Goal: Task Accomplishment & Management: Use online tool/utility

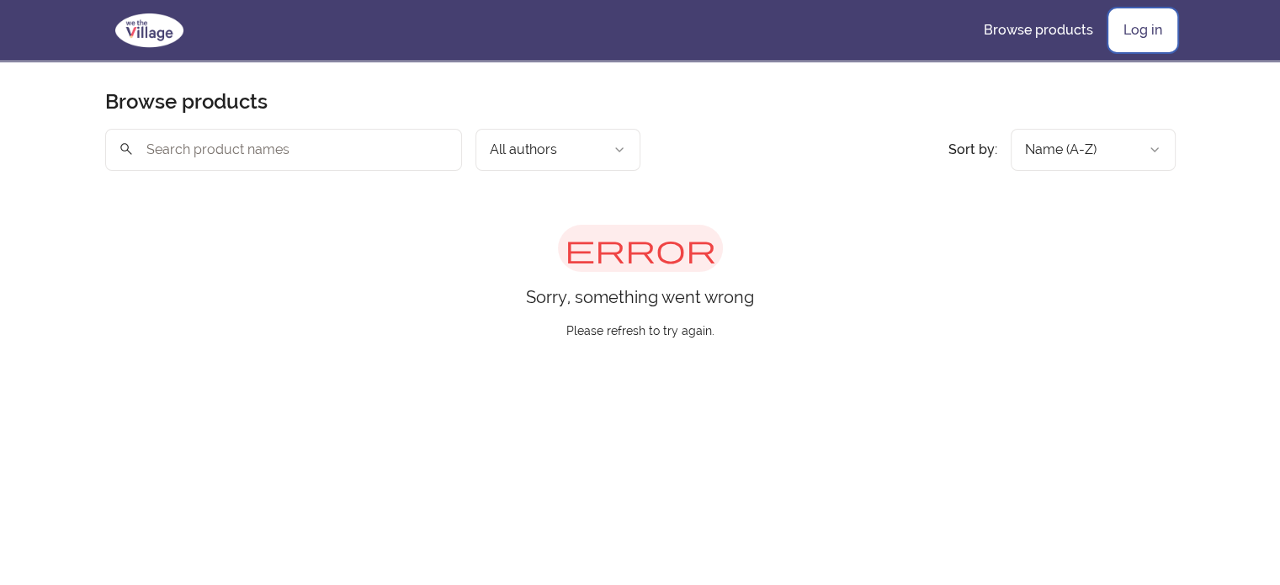
click at [1139, 19] on link "Log in" at bounding box center [1143, 30] width 66 height 40
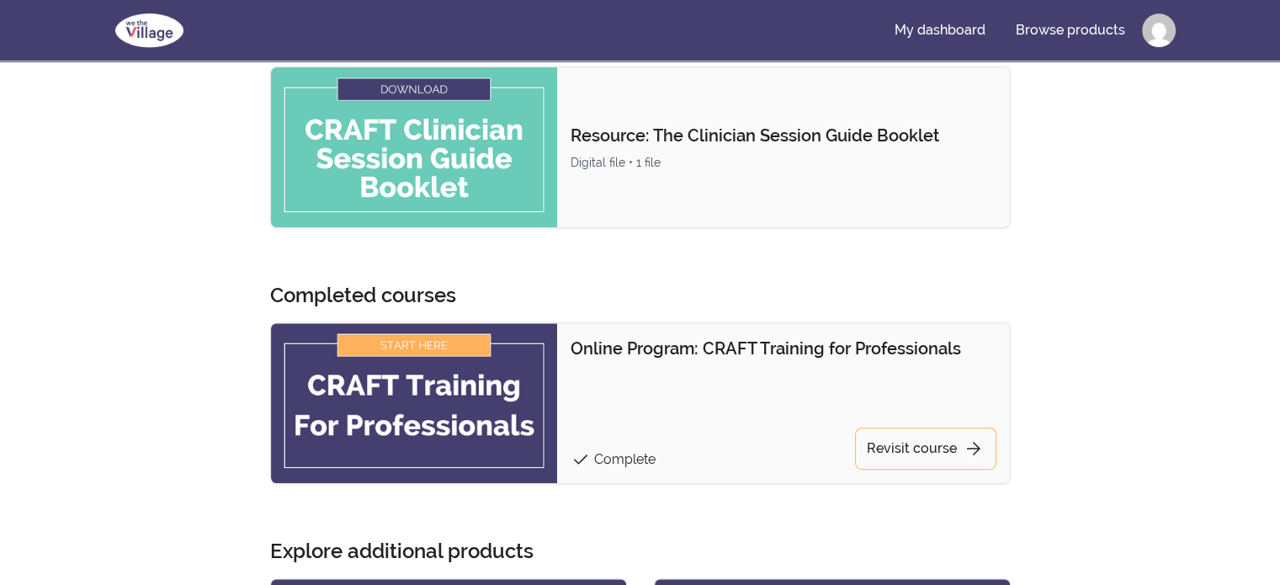
scroll to position [758, 0]
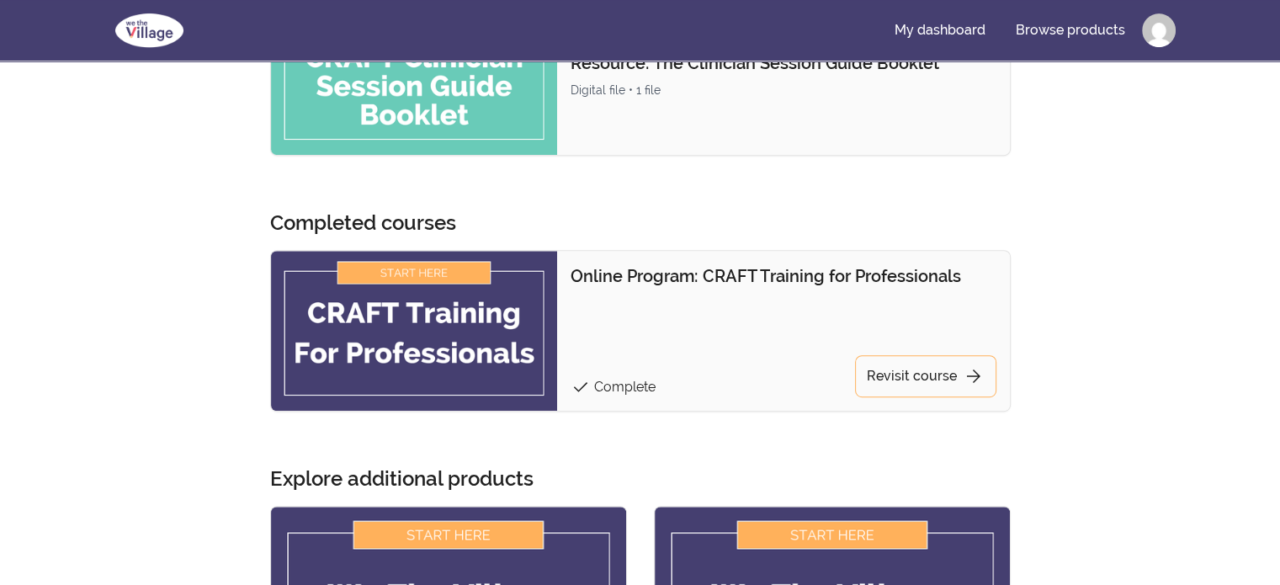
click at [486, 359] on img at bounding box center [414, 331] width 287 height 160
click at [804, 343] on div "Online Program: CRAFT Training for Professionals check Complete Revisit course …" at bounding box center [783, 330] width 425 height 133
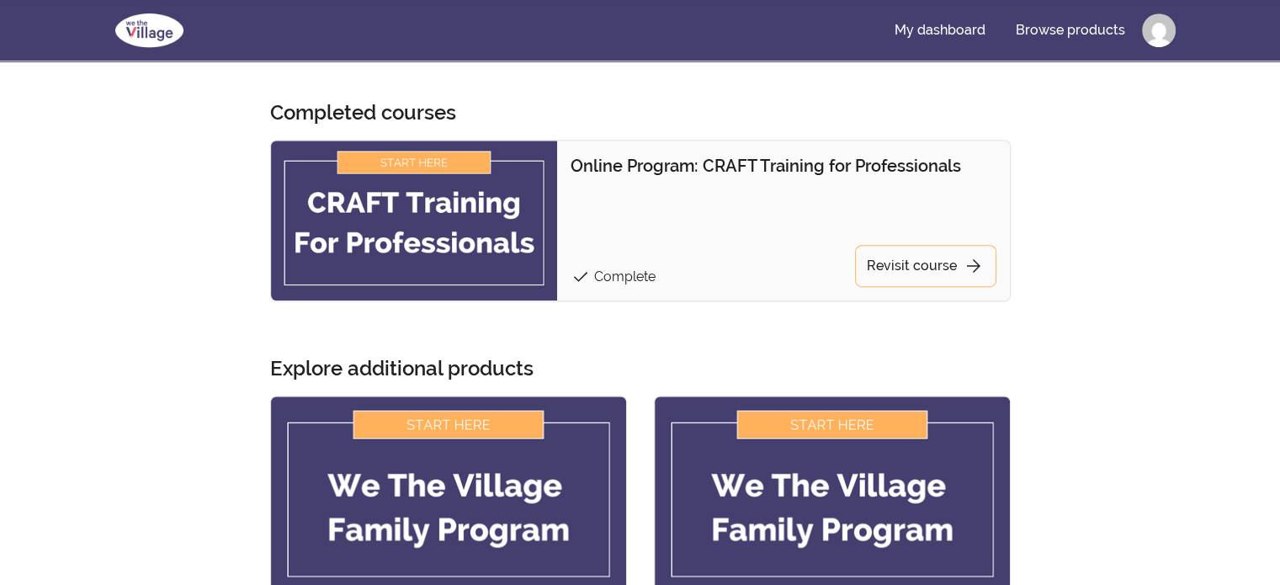
scroll to position [842, 0]
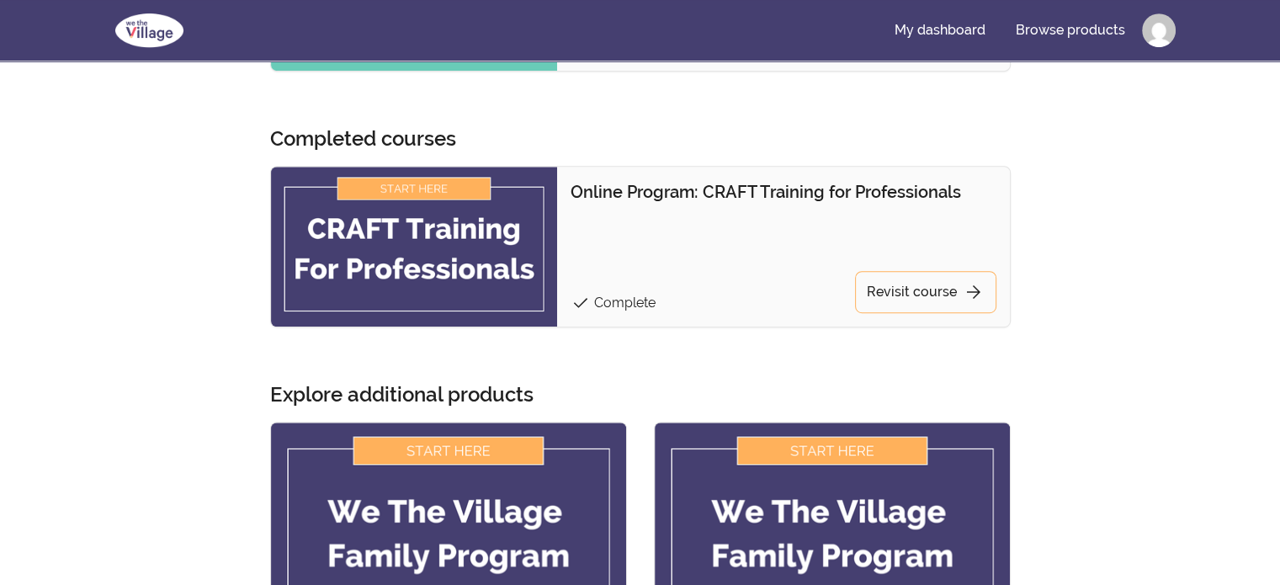
click at [401, 259] on img at bounding box center [414, 247] width 287 height 160
click at [412, 189] on img at bounding box center [414, 247] width 287 height 160
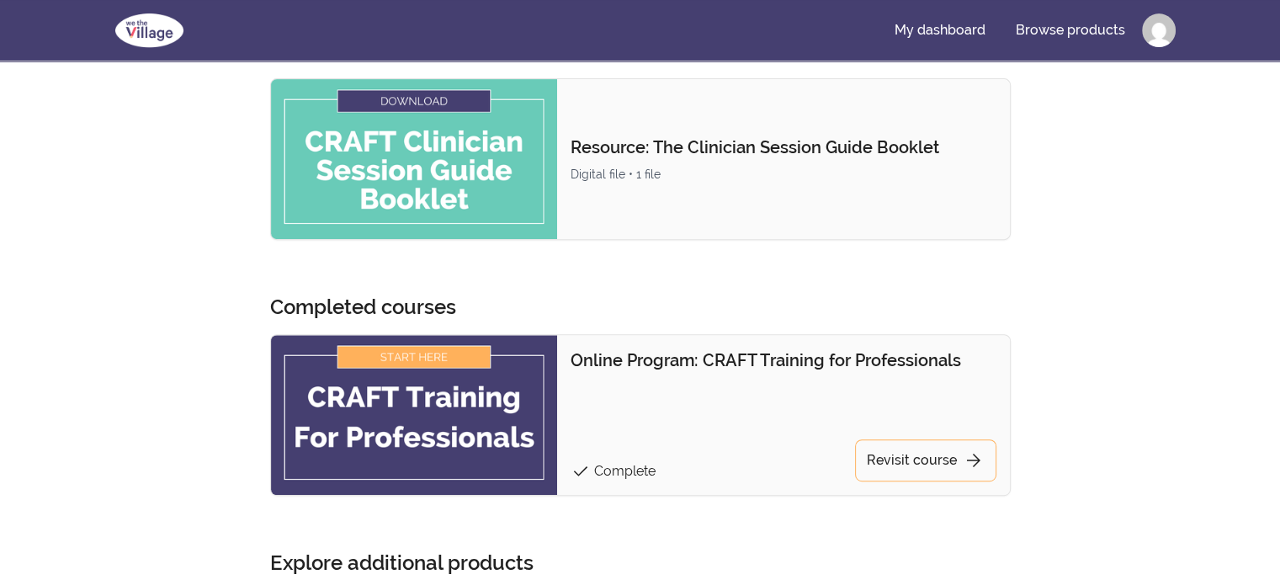
scroll to position [758, 0]
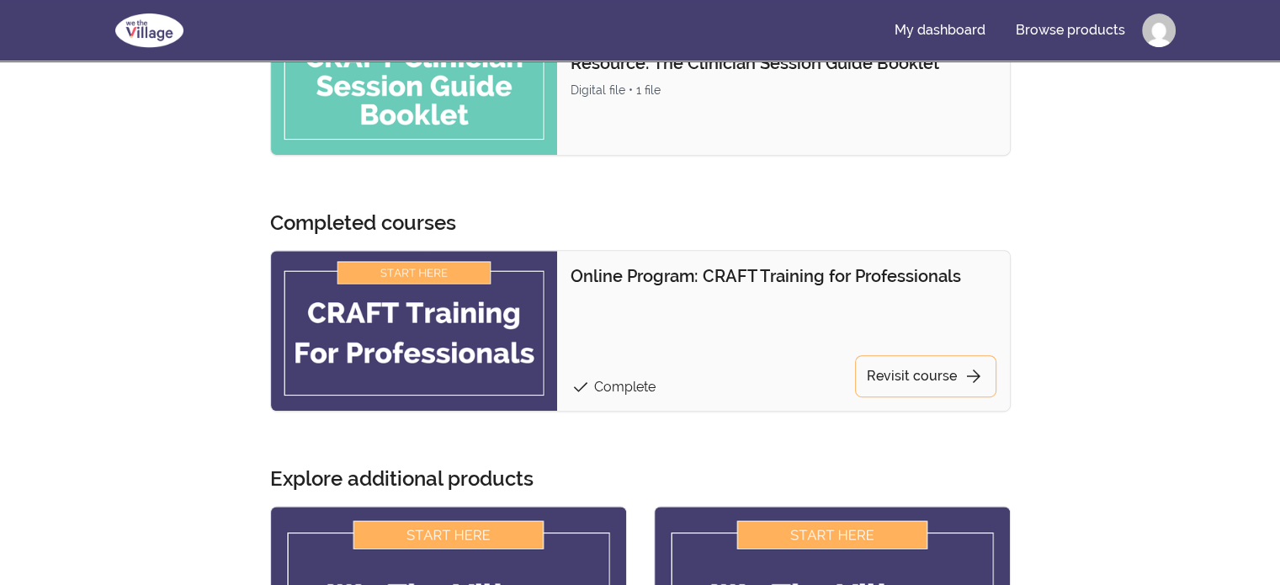
click at [489, 281] on img at bounding box center [414, 331] width 287 height 160
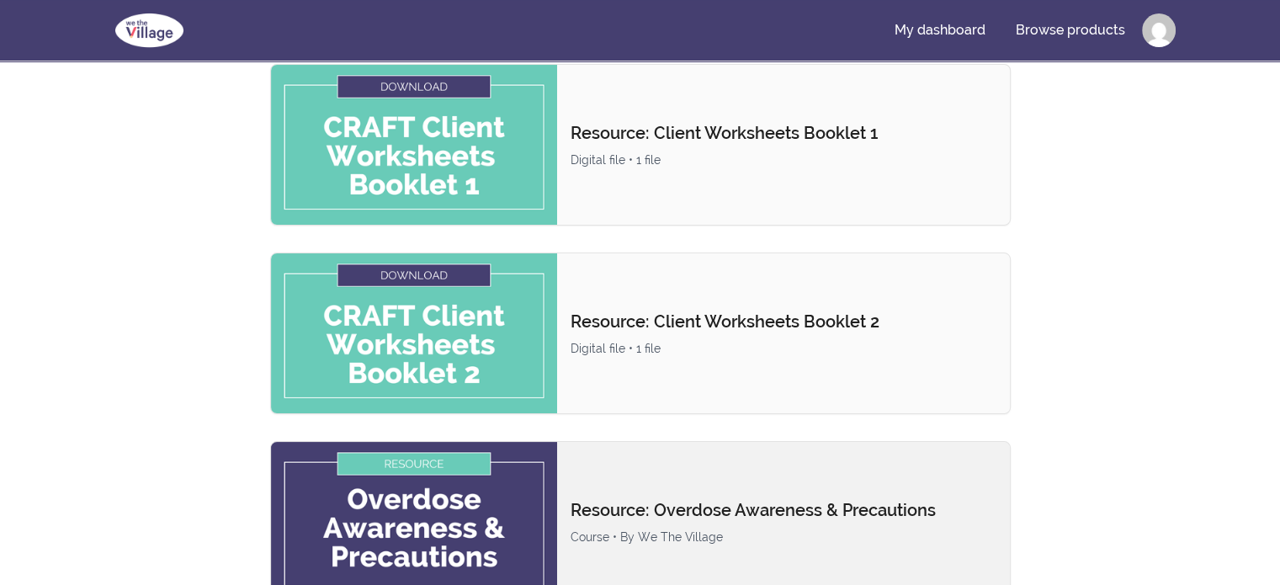
scroll to position [0, 0]
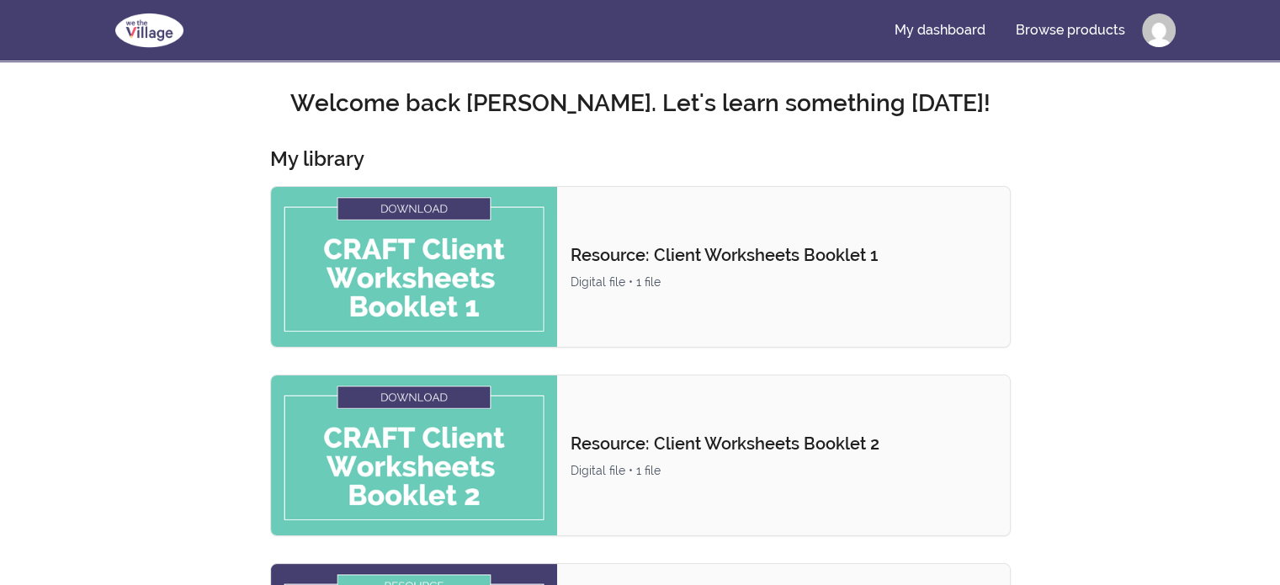
click at [140, 24] on img at bounding box center [149, 30] width 88 height 40
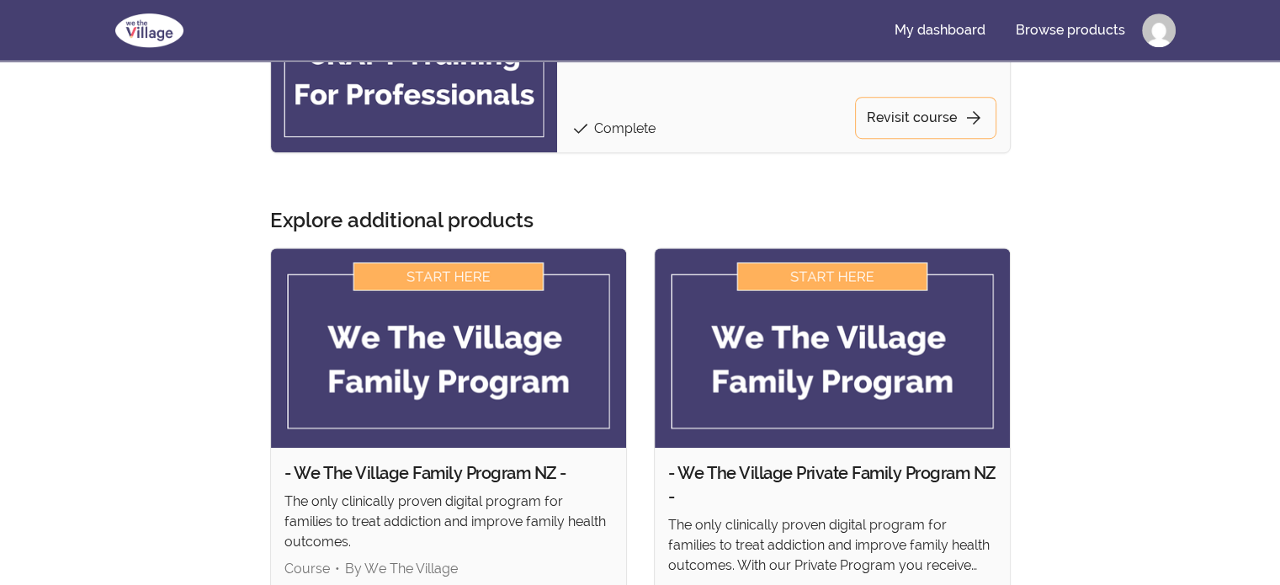
scroll to position [918, 0]
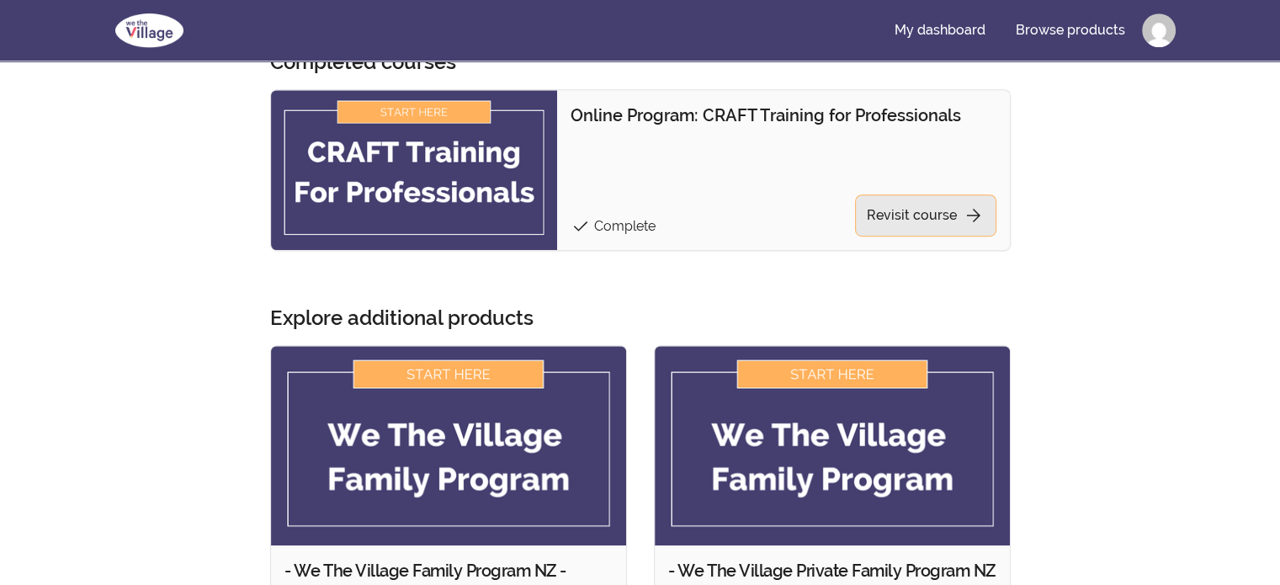
click at [909, 228] on link "Revisit course arrow_forward" at bounding box center [925, 215] width 141 height 42
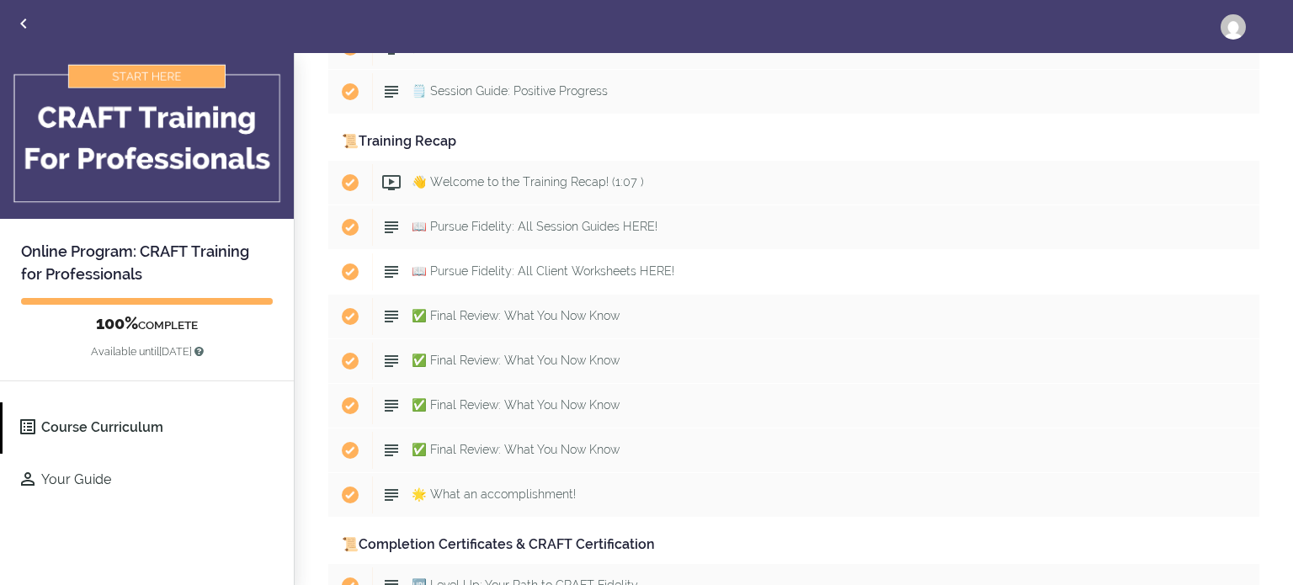
scroll to position [9875, 0]
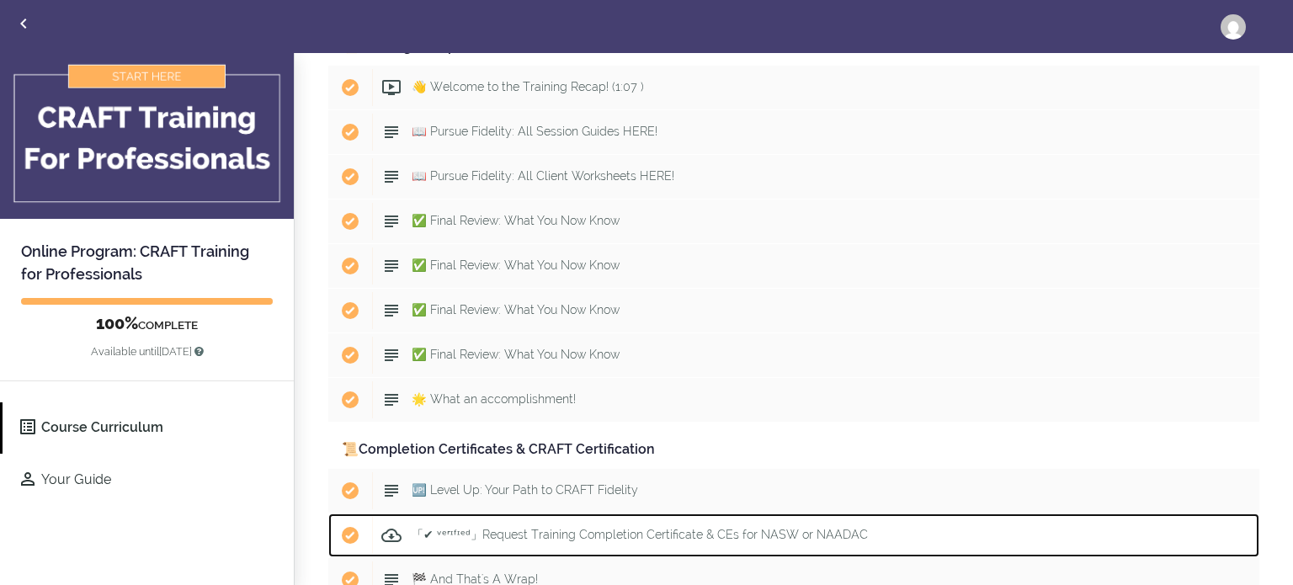
click at [490, 528] on span "「✔ ᵛᵉʳᶦᶠᶦᵉᵈ」Request Training Completion Certificate & CEs for NASW or NAADAC" at bounding box center [640, 534] width 456 height 13
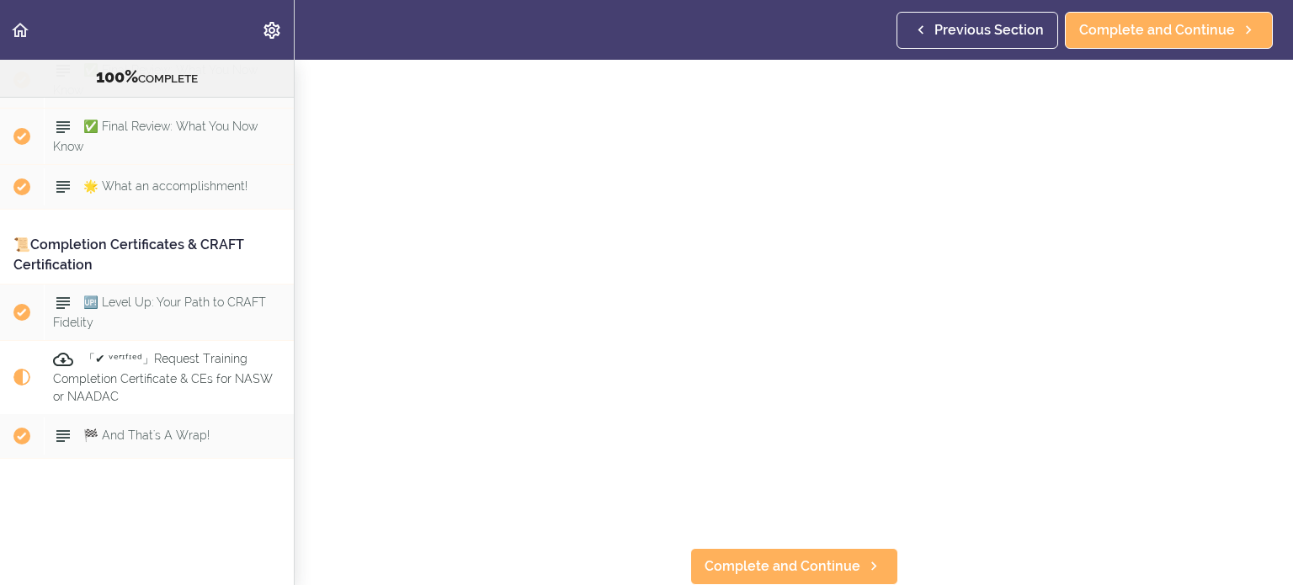
scroll to position [320, 0]
click at [754, 556] on span "Complete and Continue" at bounding box center [782, 566] width 156 height 20
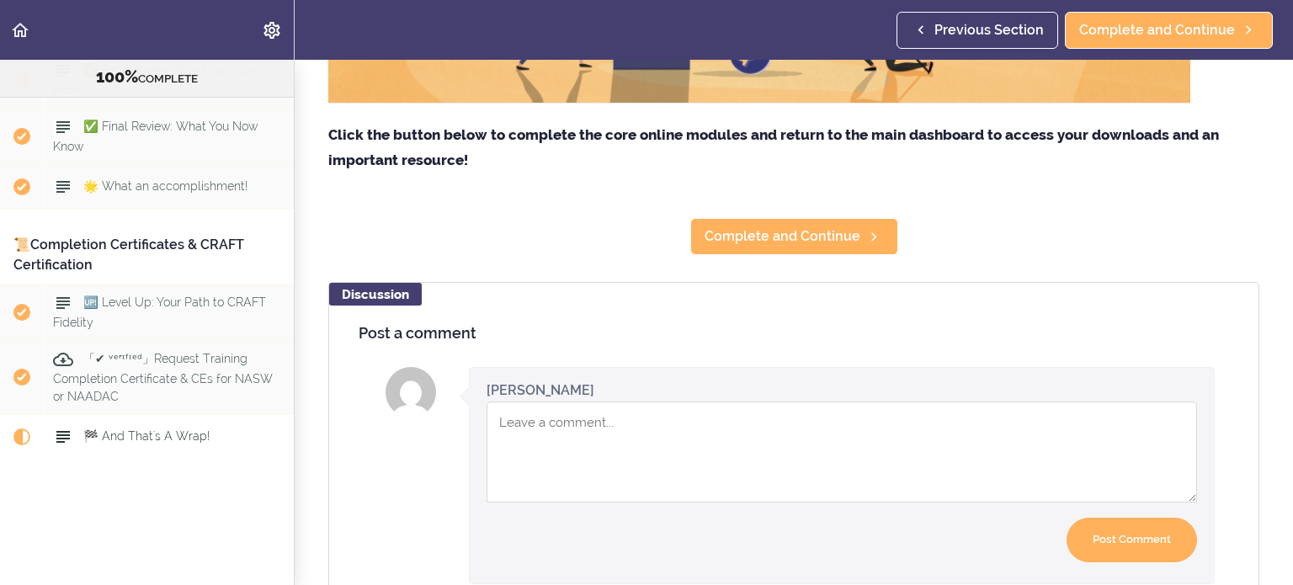
scroll to position [589, 0]
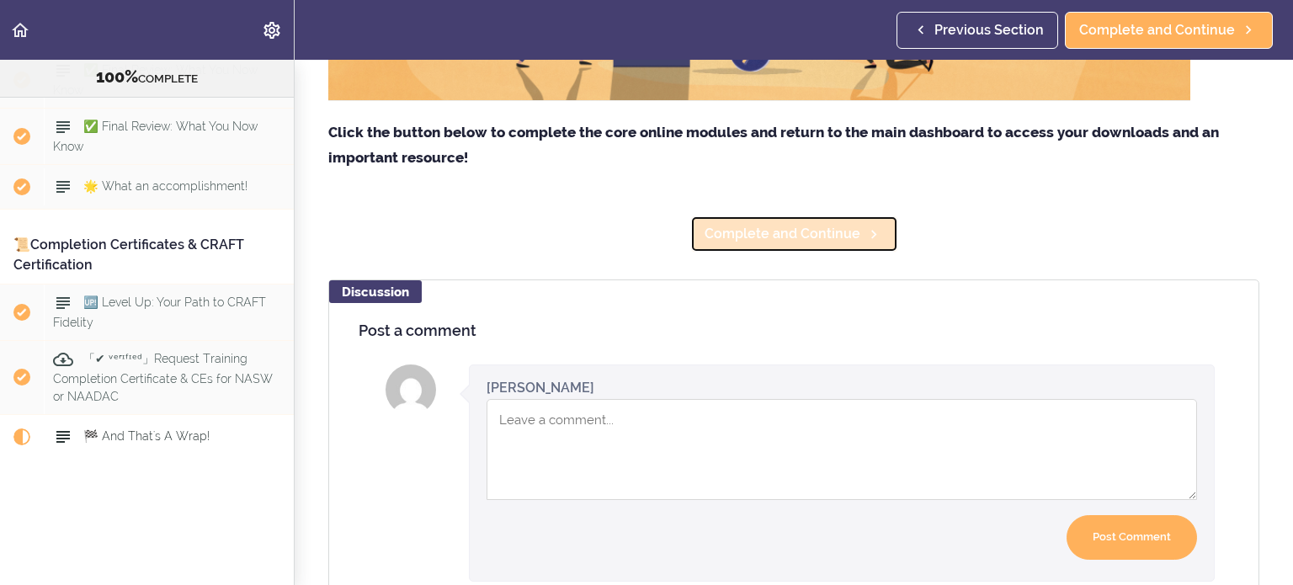
click at [762, 230] on span "Complete and Continue" at bounding box center [782, 234] width 156 height 20
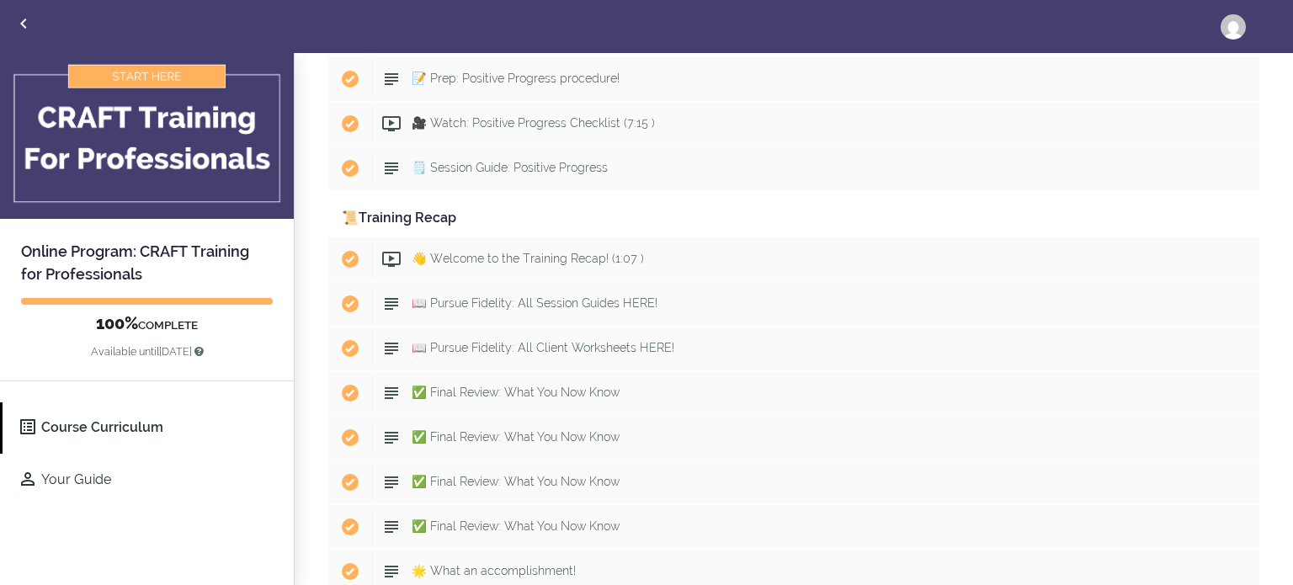
scroll to position [9875, 0]
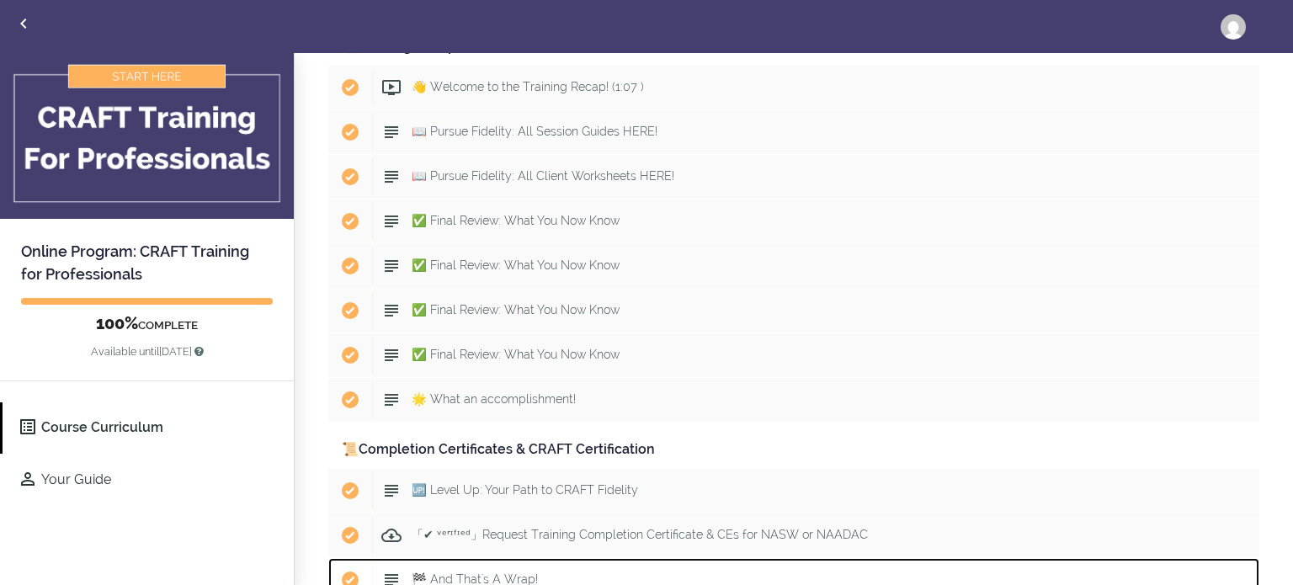
click at [470, 572] on span "🏁 And That's A Wrap!" at bounding box center [475, 578] width 126 height 13
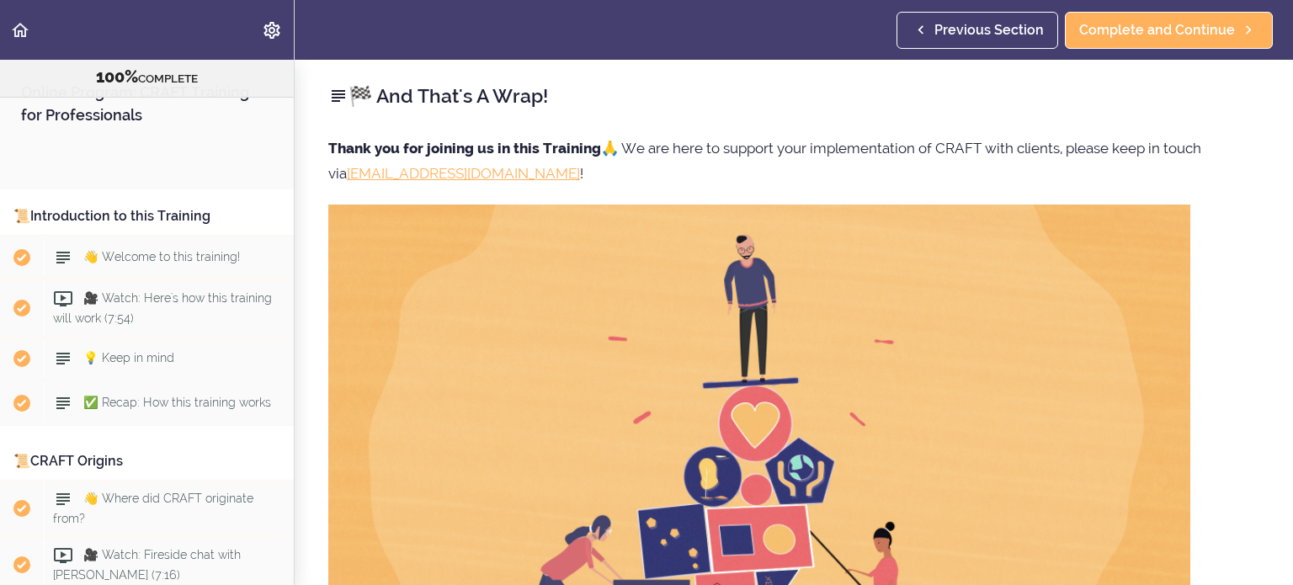
scroll to position [12340, 0]
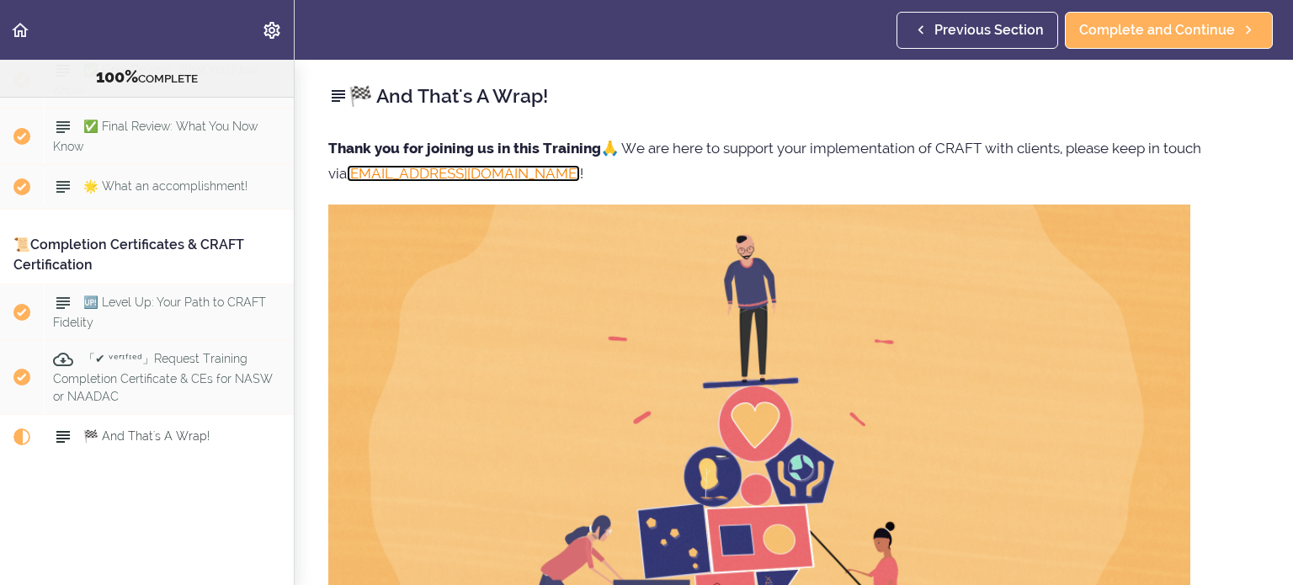
click at [470, 173] on link "[EMAIL_ADDRESS][DOMAIN_NAME]" at bounding box center [463, 173] width 233 height 17
